Goal: Find specific fact

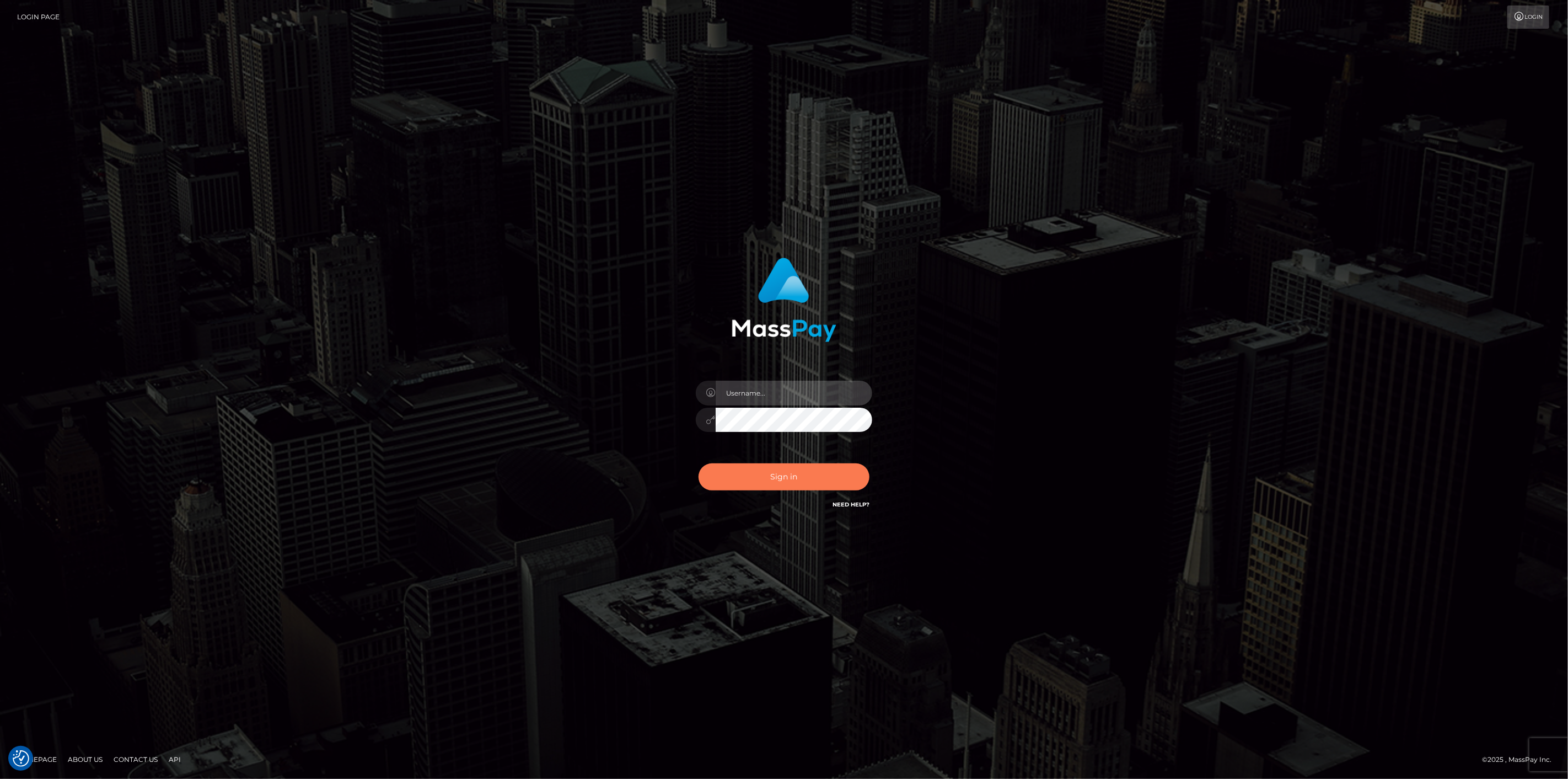
type input "scott.cm"
click at [799, 473] on button "Sign in" at bounding box center [784, 477] width 171 height 27
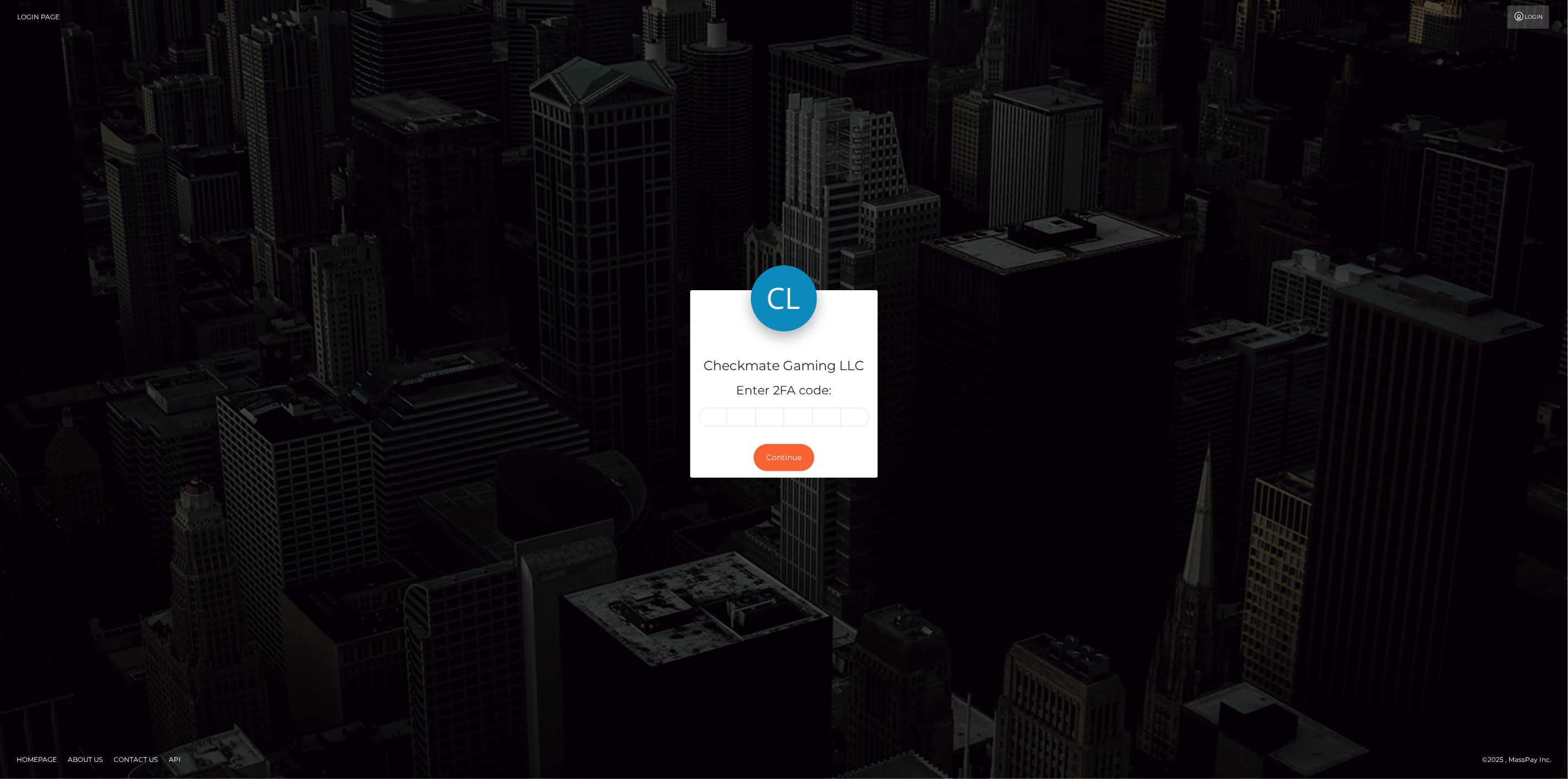
click at [716, 416] on input "text" at bounding box center [713, 417] width 29 height 19
type input "5"
type input "8"
type input "1"
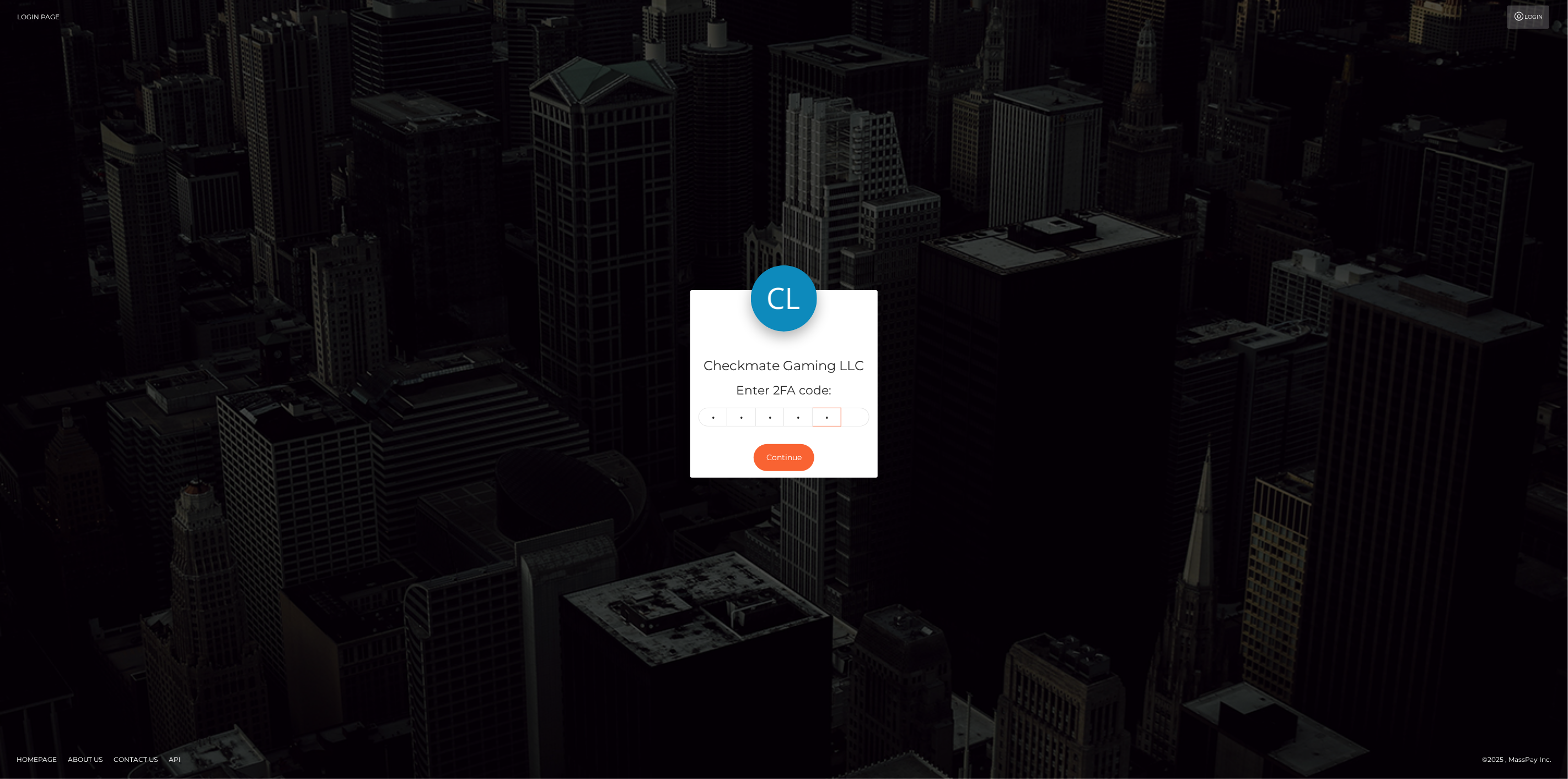
type input "2"
type input "3"
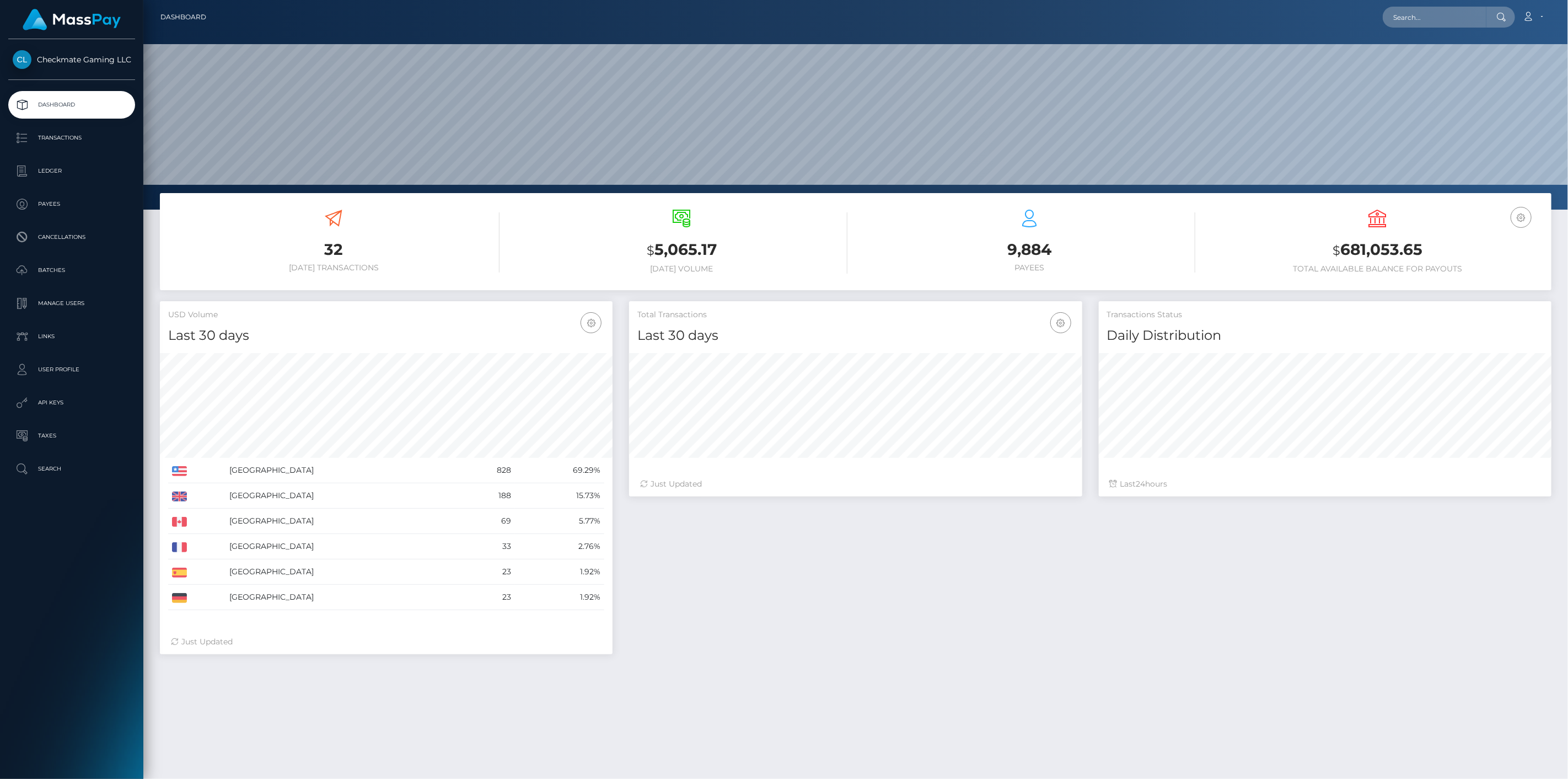
scroll to position [196, 453]
click at [58, 203] on p "Payees" at bounding box center [72, 204] width 118 height 16
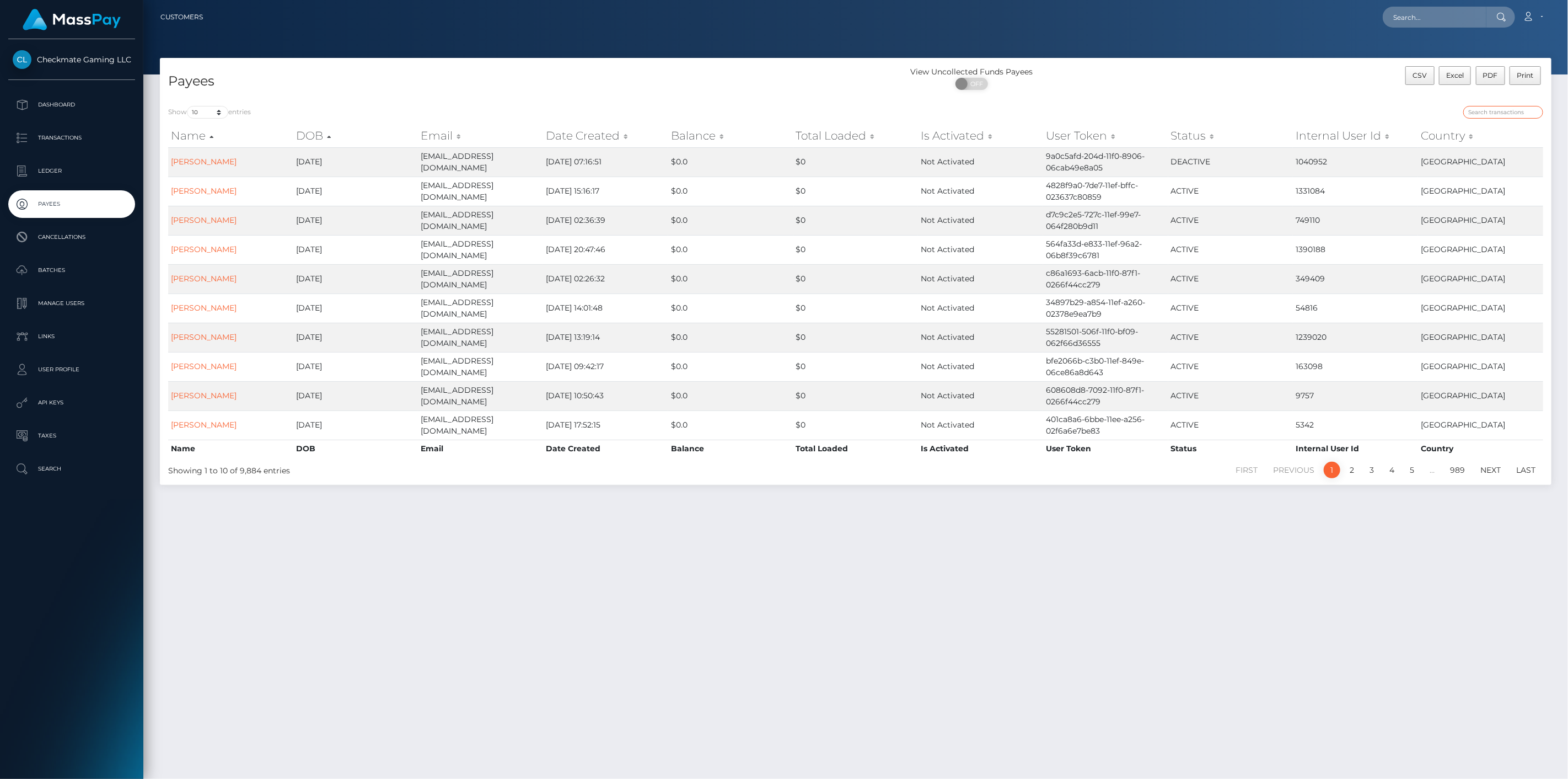
paste input "41269"
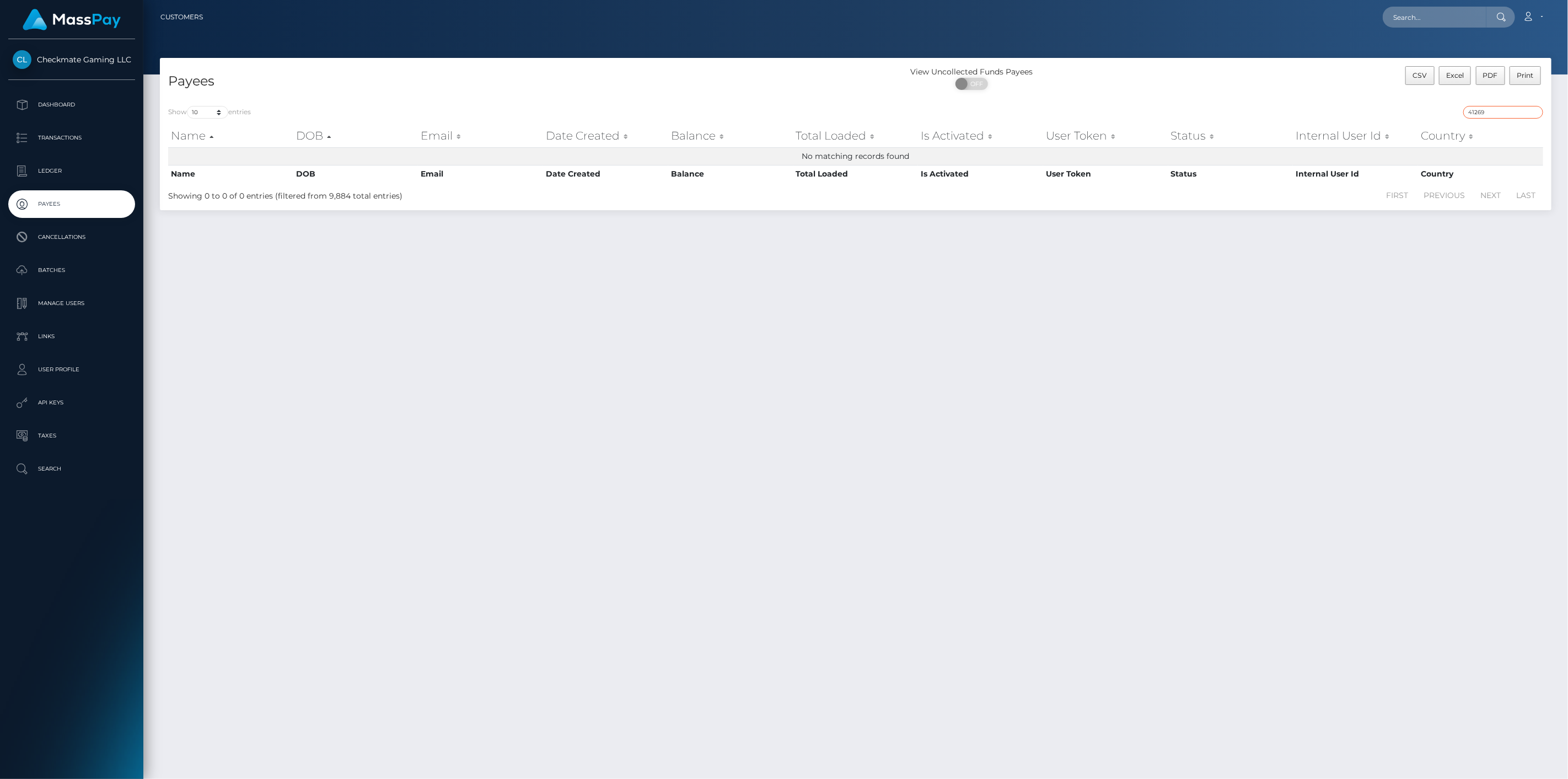
click at [1525, 114] on input "41269" at bounding box center [1503, 112] width 80 height 13
drag, startPoint x: 1503, startPoint y: 112, endPoint x: 1435, endPoint y: 113, distance: 68.0
click at [1435, 113] on div "41269" at bounding box center [1203, 113] width 679 height 15
paste input "1203050"
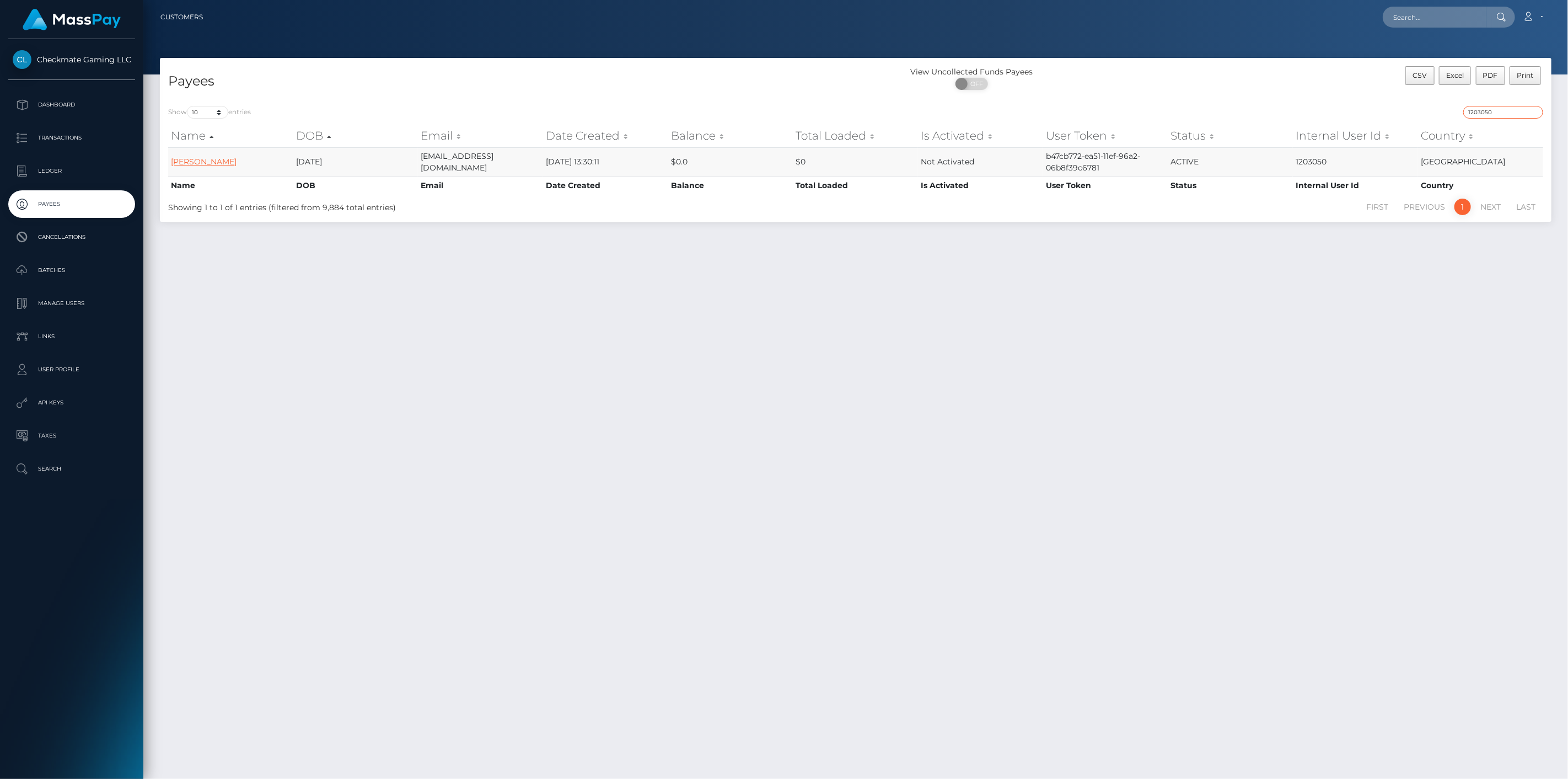
type input "1203050"
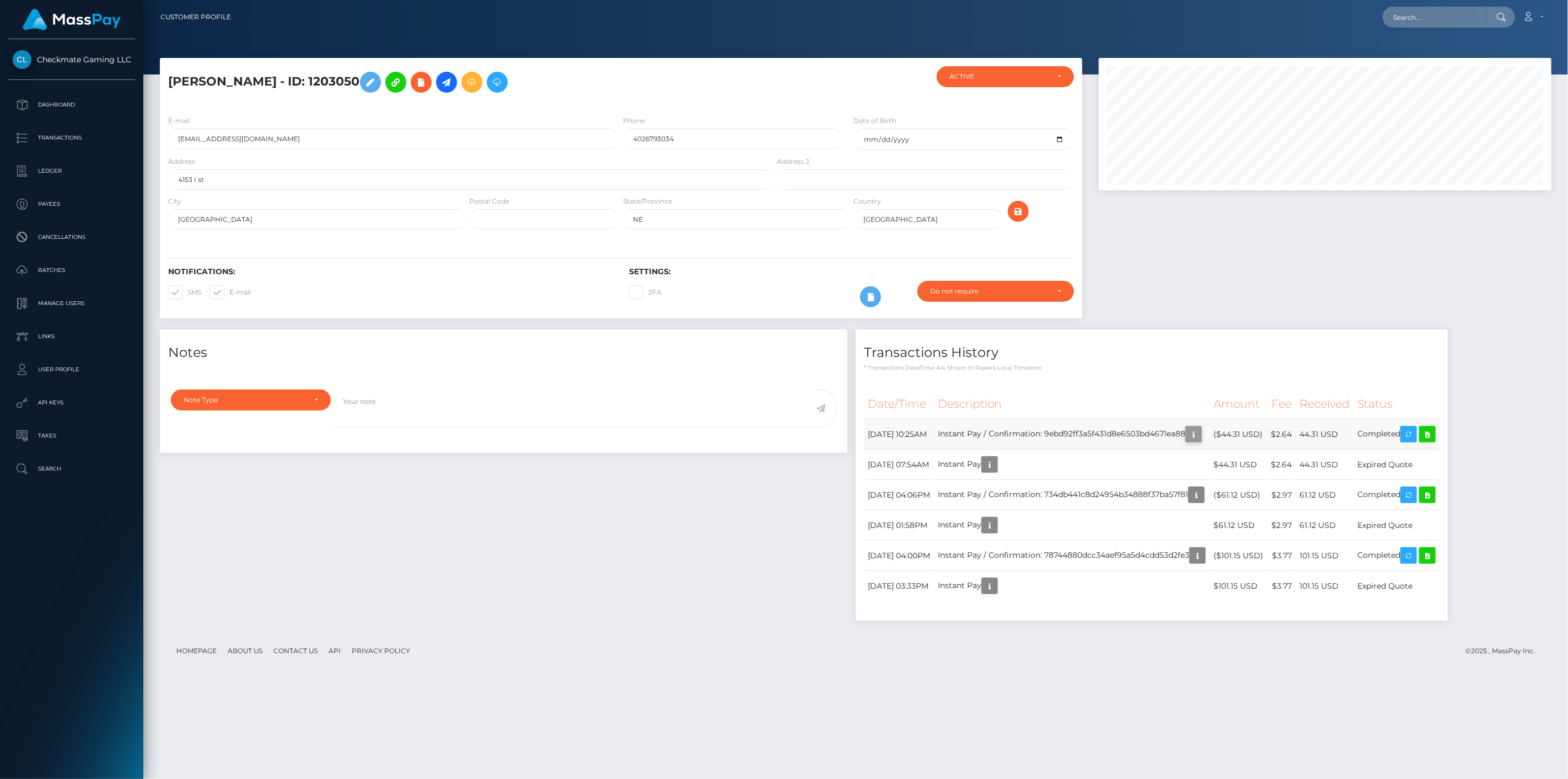
scroll to position [132, 453]
click at [1200, 432] on icon "button" at bounding box center [1194, 434] width 13 height 14
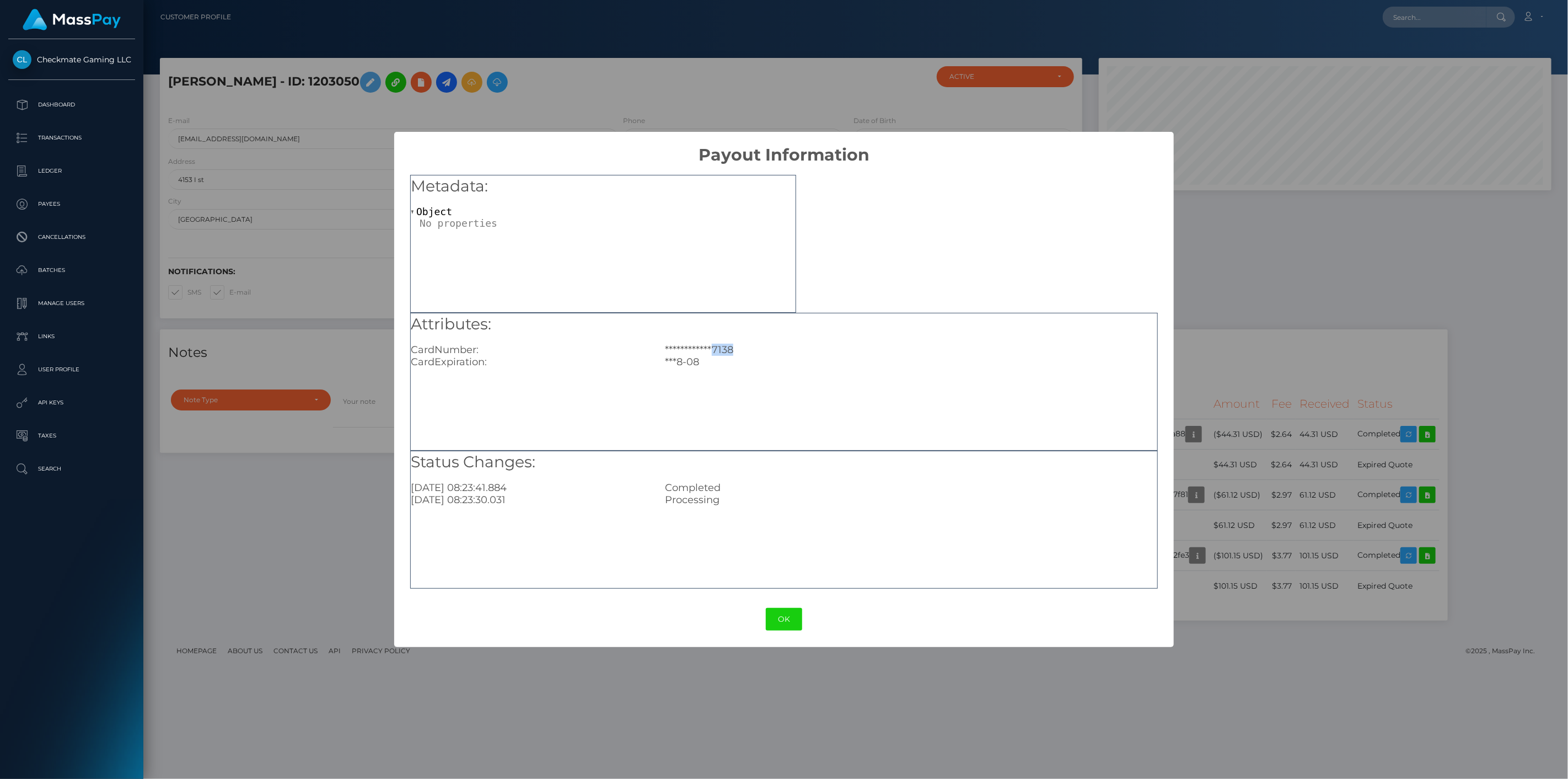
drag, startPoint x: 739, startPoint y: 351, endPoint x: 715, endPoint y: 350, distance: 24.0
click at [715, 350] on div "**********" at bounding box center [911, 350] width 508 height 12
copy div "7138"
click at [772, 342] on div "**********" at bounding box center [784, 340] width 746 height 55
click at [1214, 306] on div "**********" at bounding box center [784, 389] width 1568 height 779
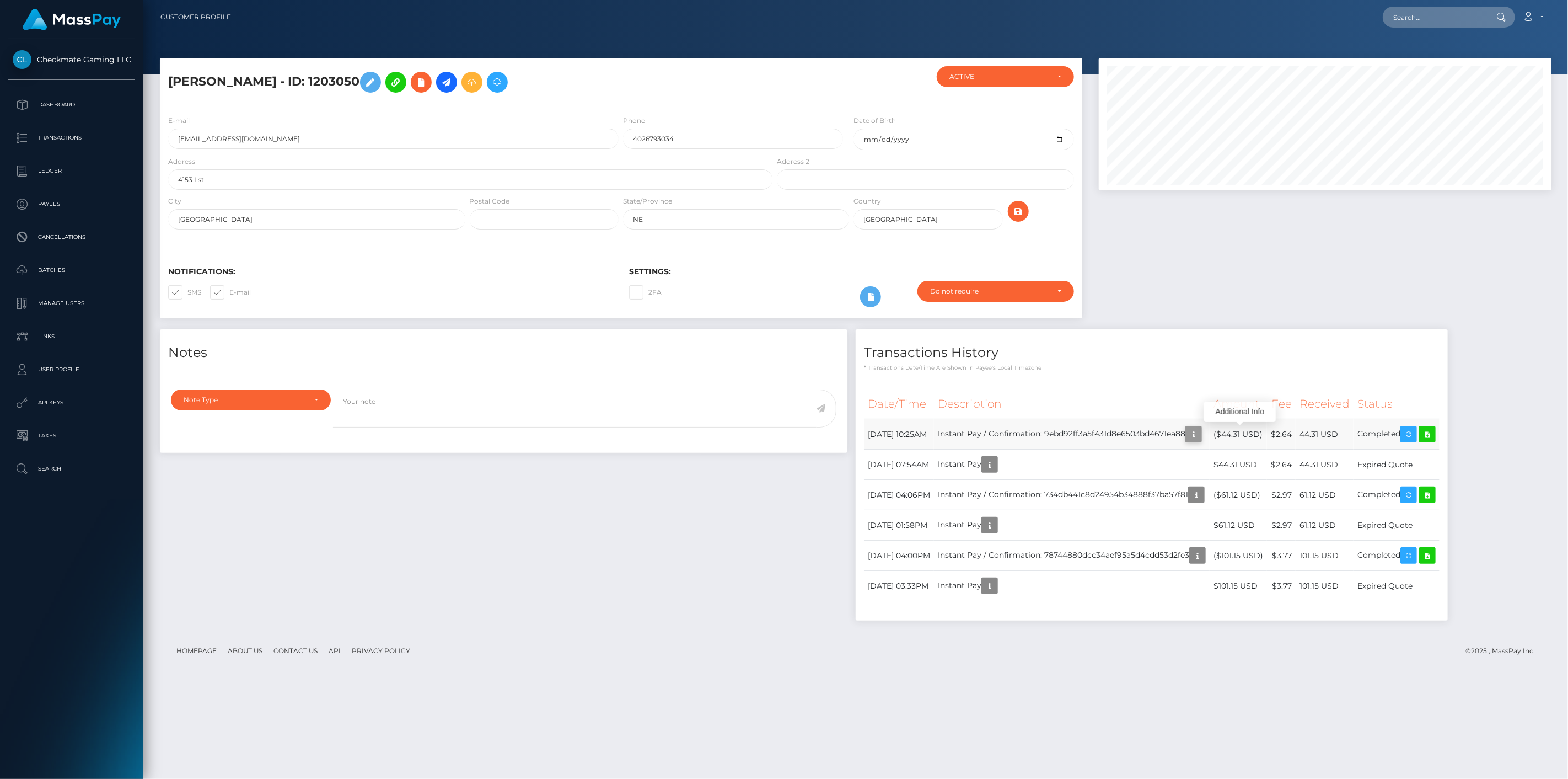
click at [1200, 437] on icon "button" at bounding box center [1194, 434] width 13 height 14
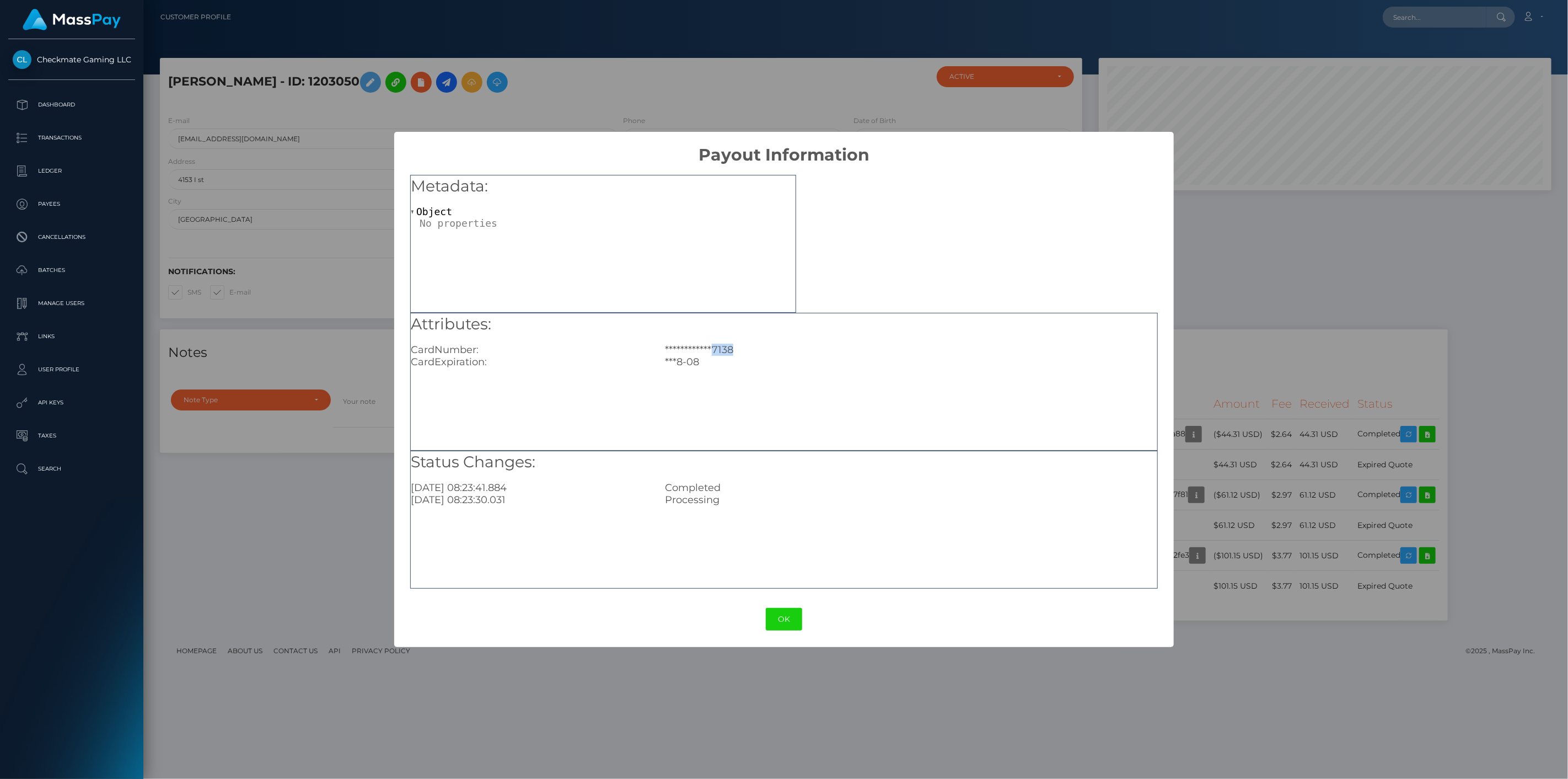
drag, startPoint x: 737, startPoint y: 348, endPoint x: 713, endPoint y: 347, distance: 24.0
click at [713, 347] on div "**********" at bounding box center [911, 350] width 508 height 12
copy div "7138"
